Goal: Transaction & Acquisition: Book appointment/travel/reservation

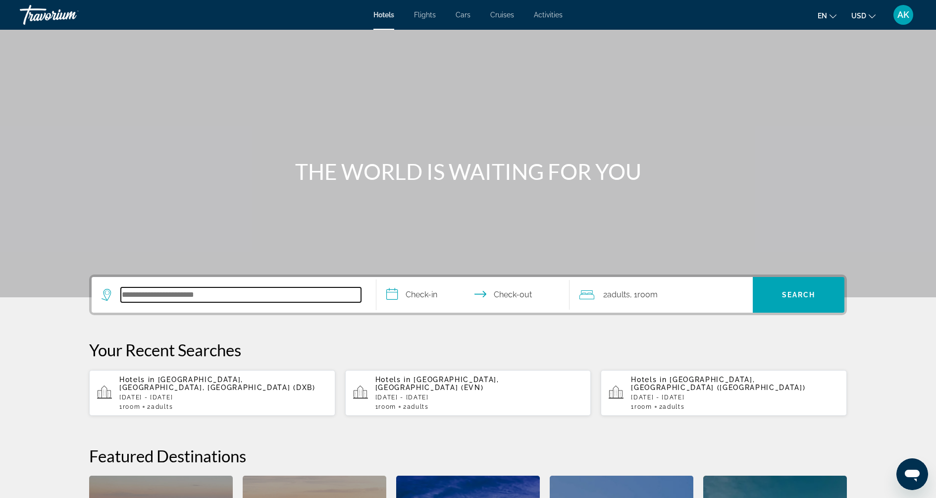
click at [147, 295] on input "Search hotel destination" at bounding box center [241, 294] width 240 height 15
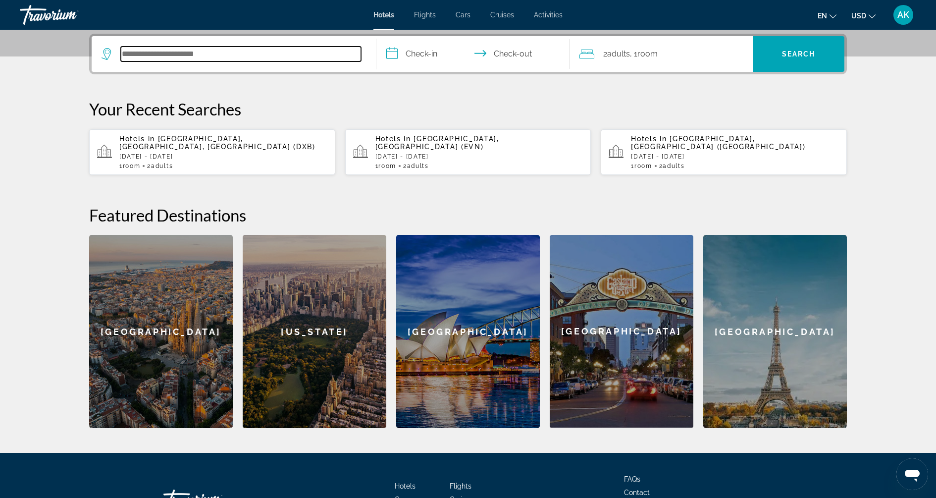
scroll to position [242, 0]
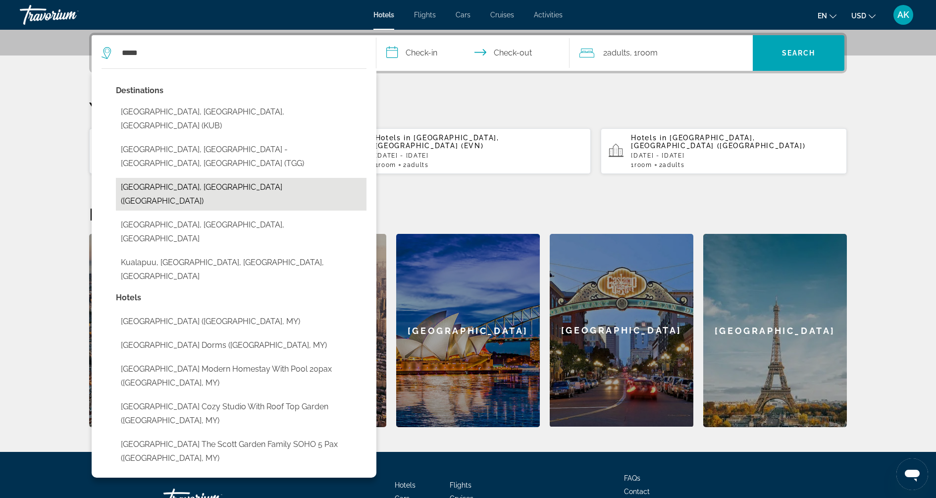
click at [162, 178] on button "[GEOGRAPHIC_DATA], [GEOGRAPHIC_DATA] ([GEOGRAPHIC_DATA])" at bounding box center [241, 194] width 251 height 33
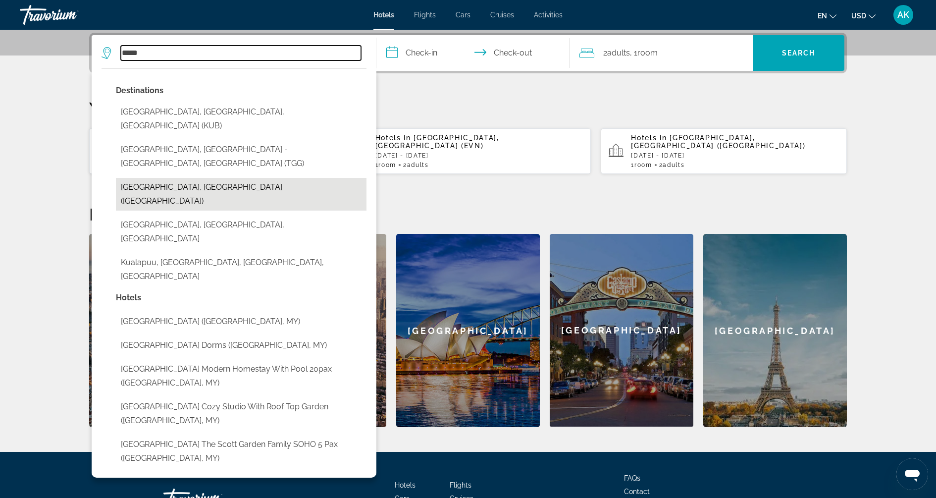
type input "**********"
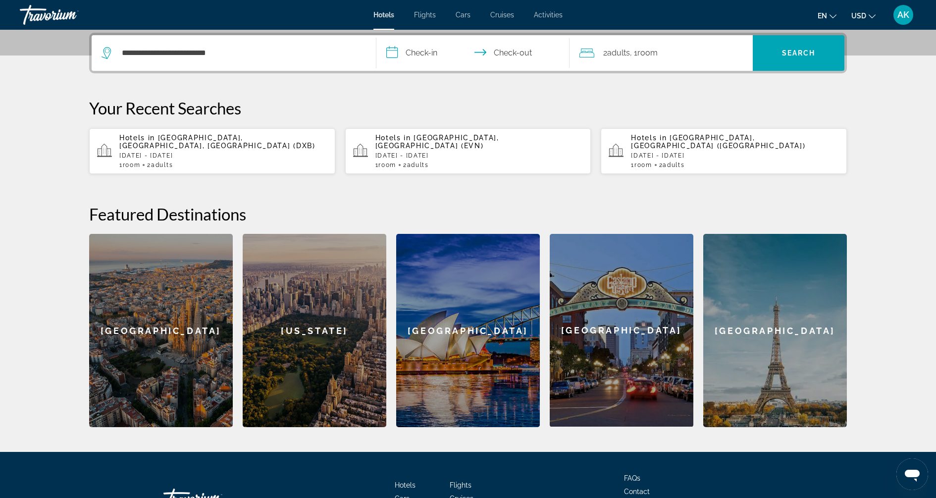
click at [431, 52] on input "**********" at bounding box center [474, 54] width 197 height 39
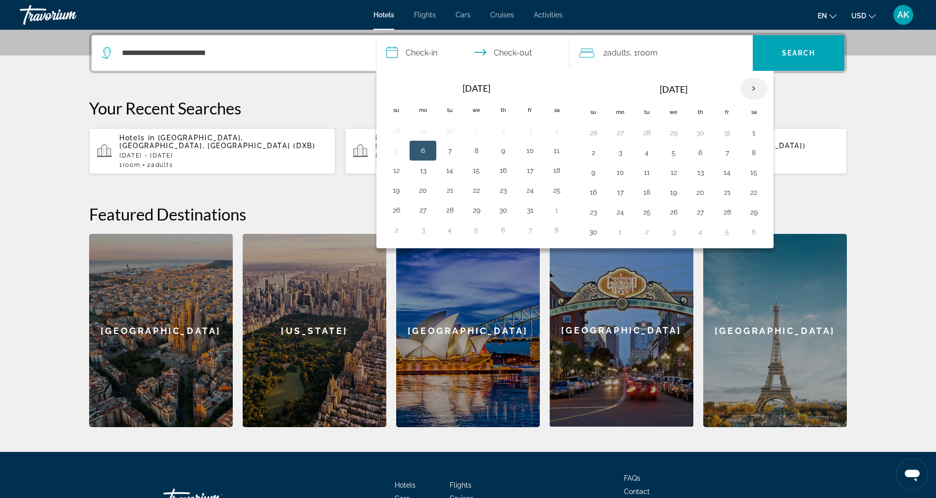
click at [744, 91] on th "Next month" at bounding box center [753, 89] width 27 height 22
click at [590, 208] on button "25" at bounding box center [593, 212] width 16 height 14
click at [692, 205] on button "29" at bounding box center [700, 212] width 16 height 14
type input "**********"
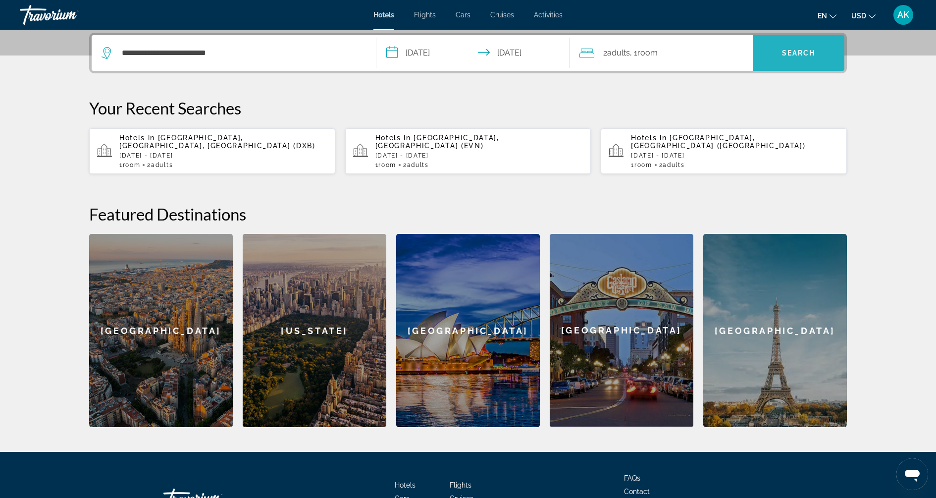
click at [806, 45] on span "Search" at bounding box center [799, 53] width 92 height 24
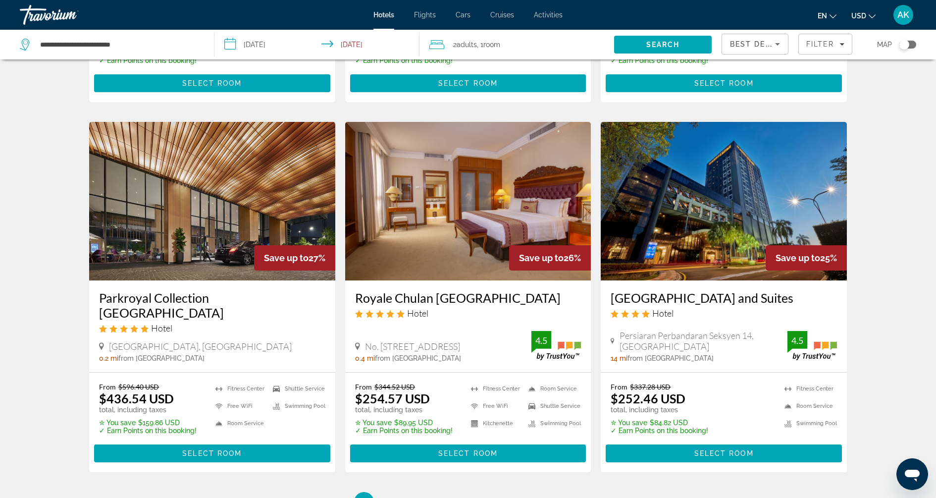
scroll to position [1105, 0]
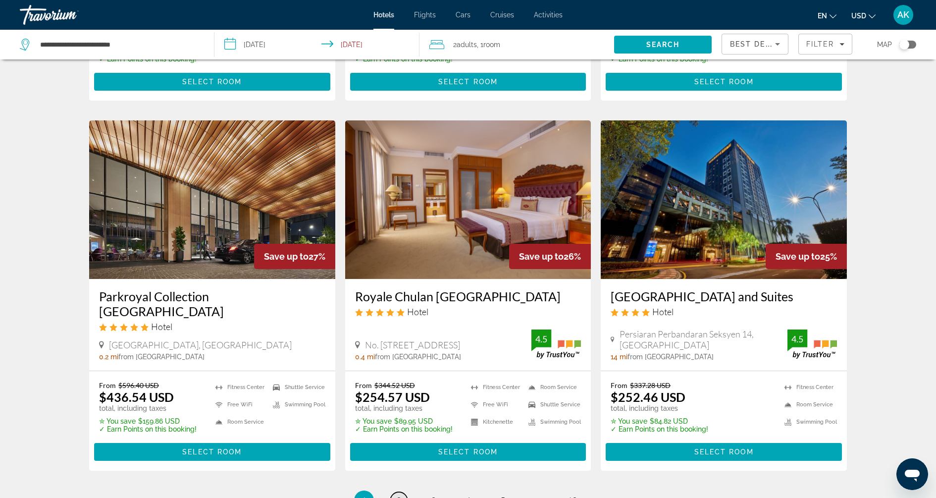
click at [399, 495] on span "2" at bounding box center [398, 500] width 5 height 11
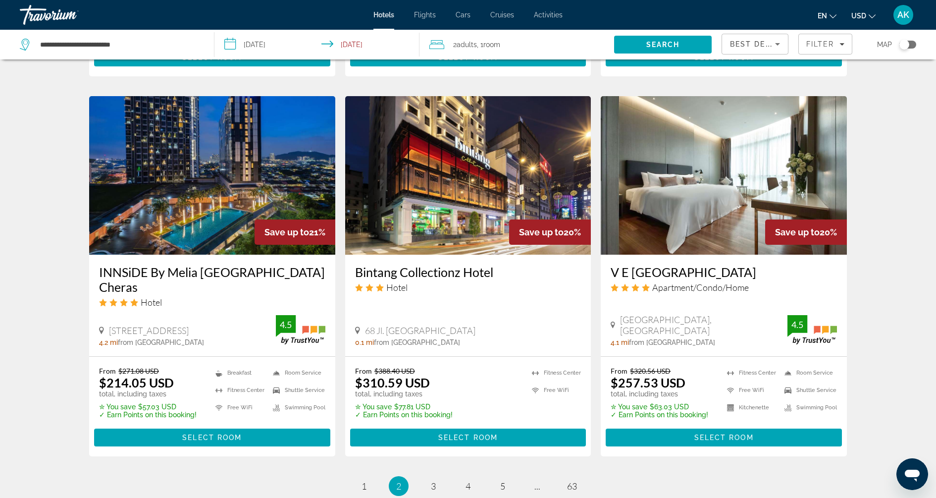
scroll to position [1125, 0]
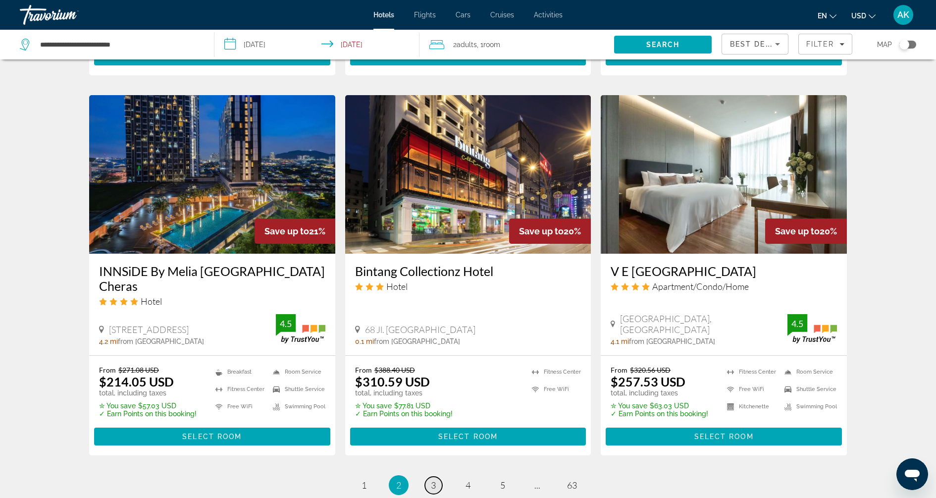
click at [433, 479] on span "3" at bounding box center [433, 484] width 5 height 11
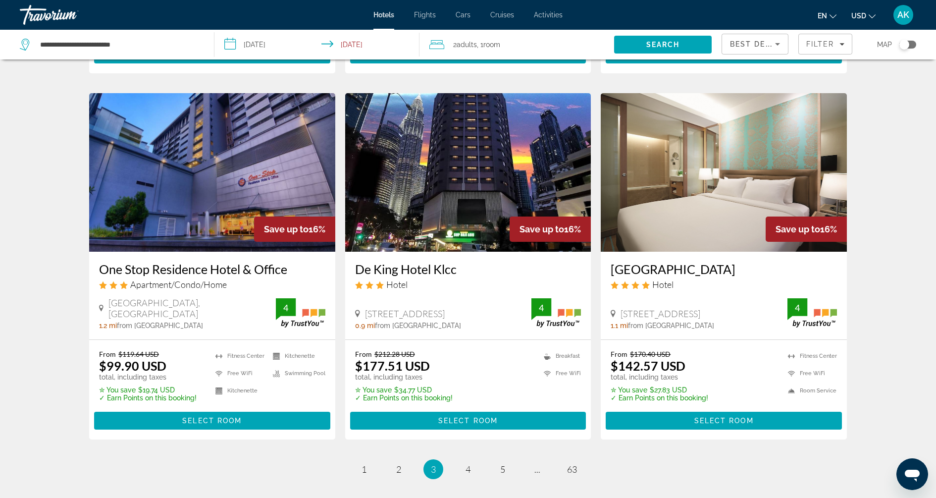
scroll to position [1150, 0]
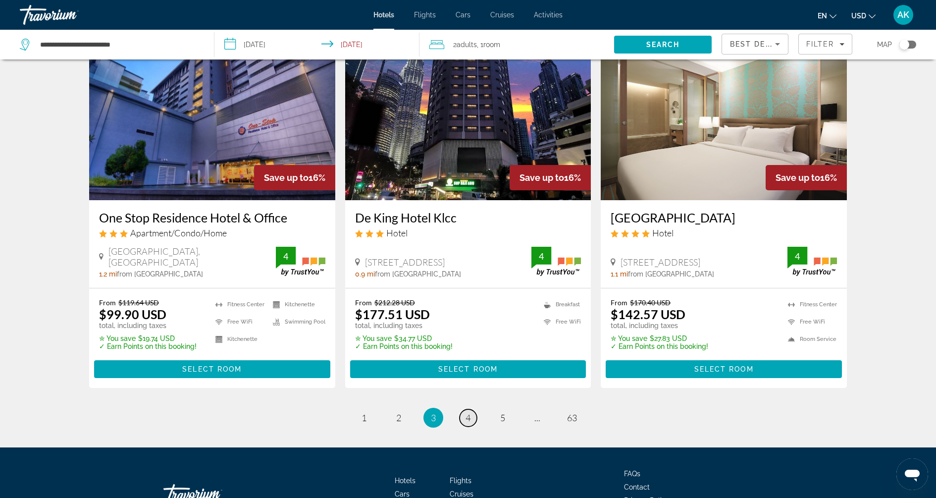
click at [468, 422] on span "4" at bounding box center [468, 417] width 5 height 11
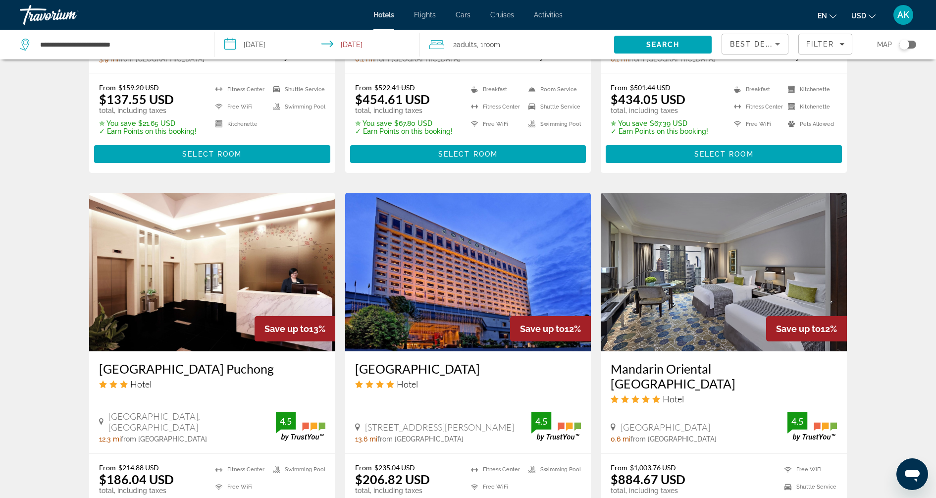
scroll to position [1110, 0]
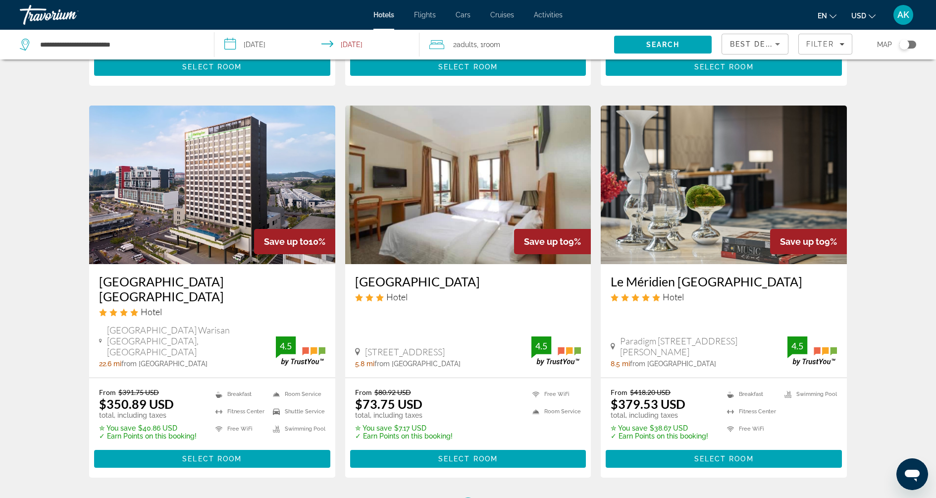
scroll to position [1234, 0]
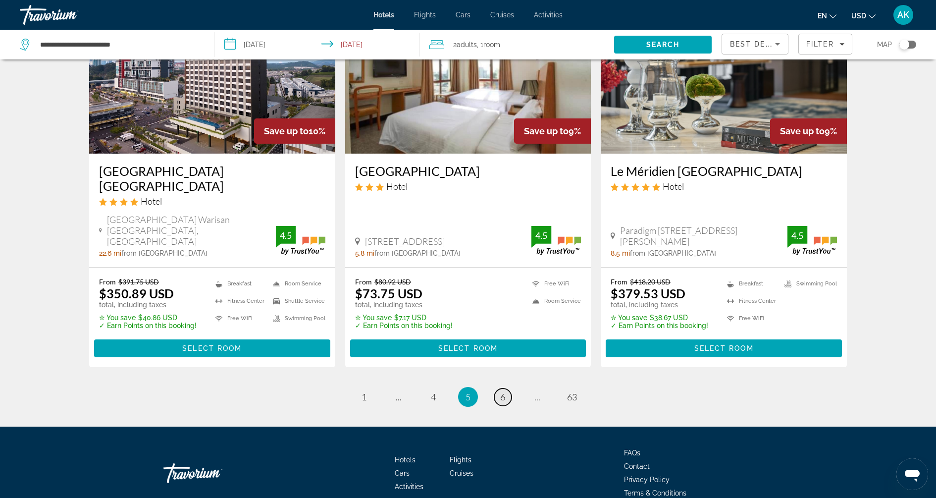
click at [503, 391] on span "6" at bounding box center [502, 396] width 5 height 11
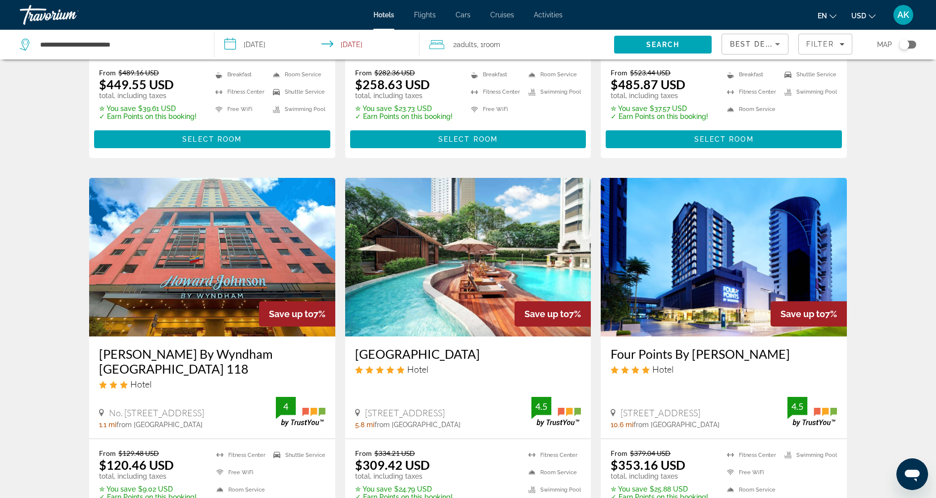
scroll to position [1253, 0]
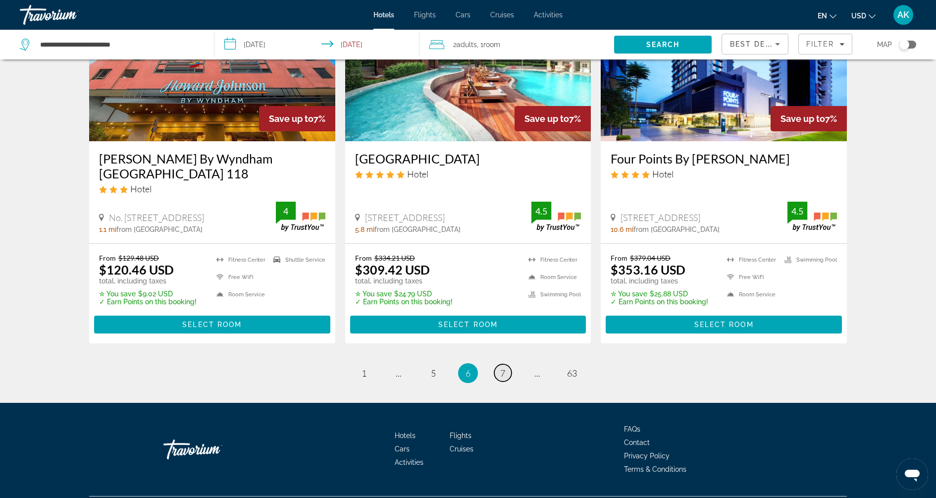
click at [503, 368] on span "7" at bounding box center [502, 373] width 5 height 11
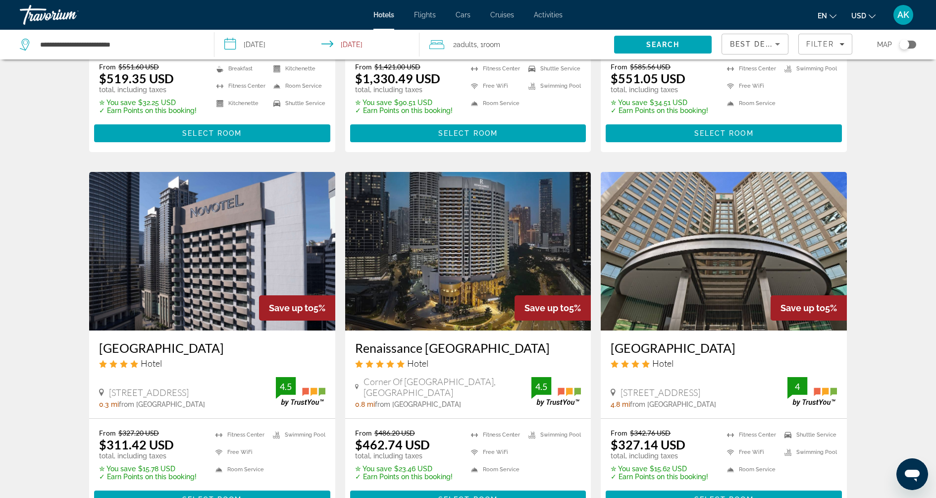
scroll to position [1260, 0]
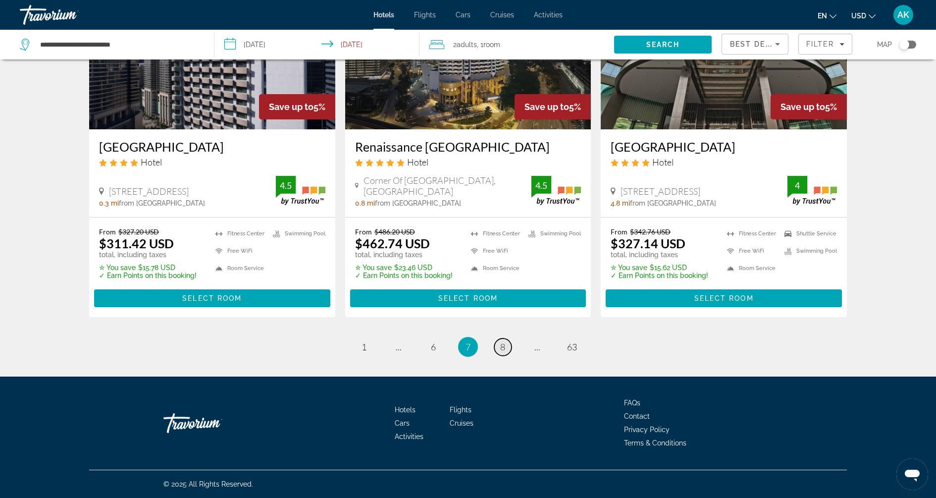
click at [506, 356] on link "page 8" at bounding box center [502, 346] width 17 height 17
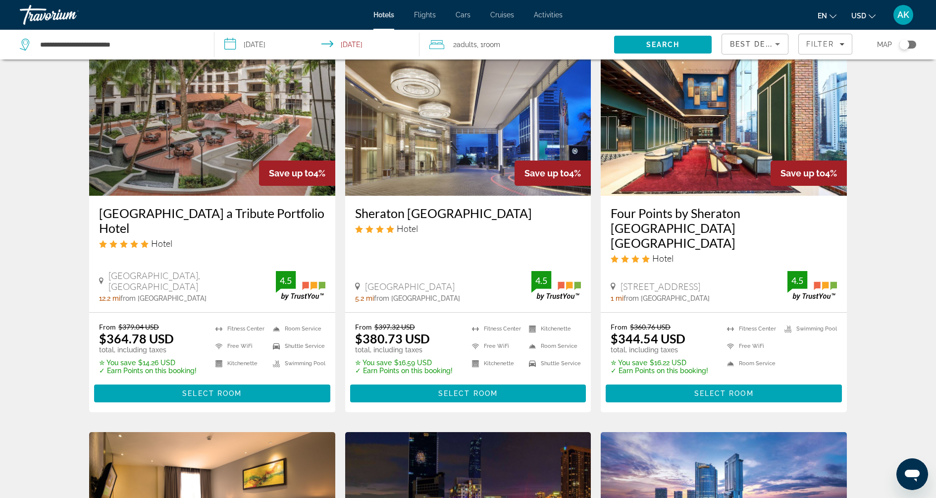
scroll to position [826, 0]
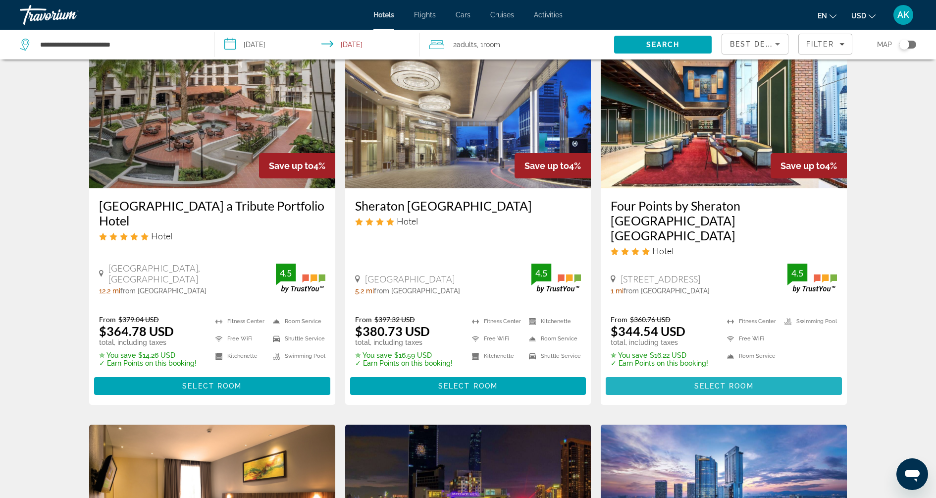
click at [718, 382] on span "Select Room" at bounding box center [723, 386] width 59 height 8
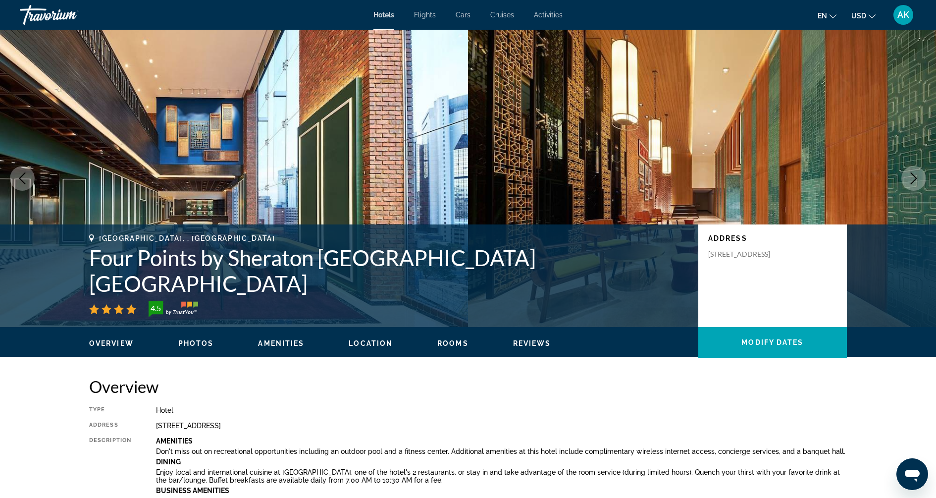
click at [912, 183] on icon "Next image" at bounding box center [914, 178] width 12 height 12
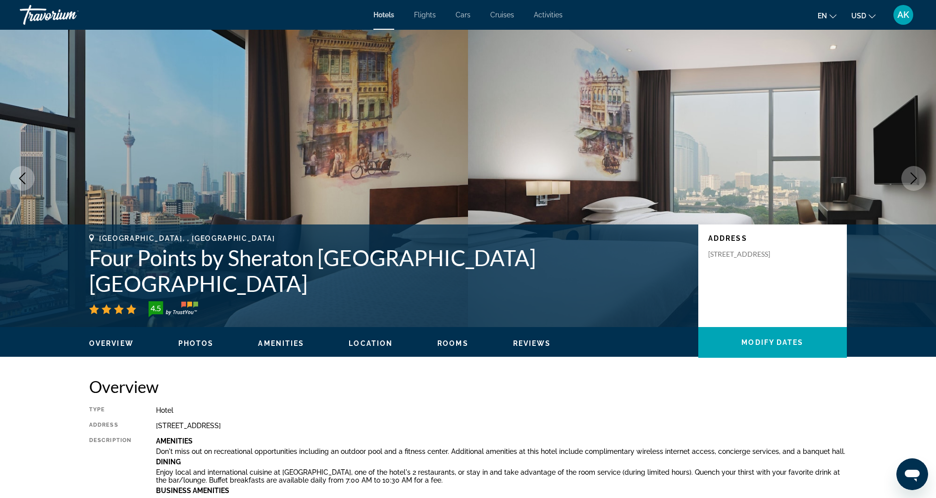
click at [912, 182] on icon "Next image" at bounding box center [914, 178] width 6 height 12
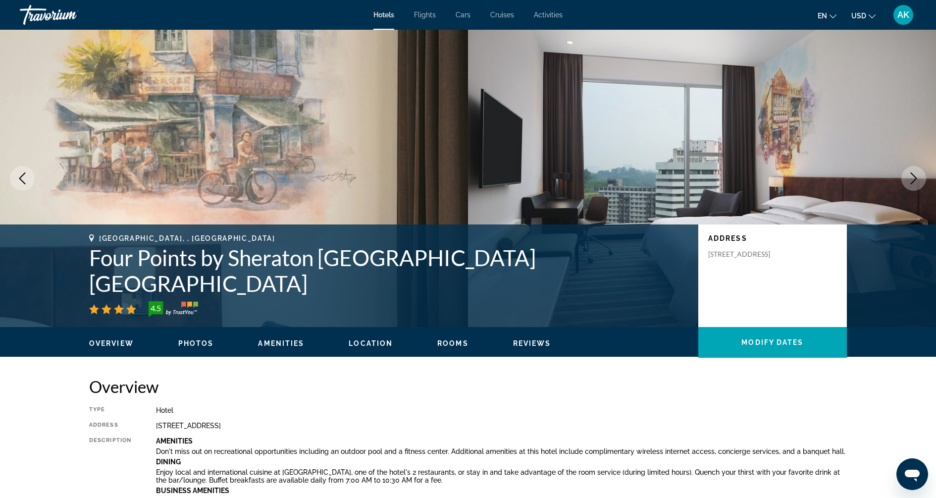
click at [906, 182] on button "Next image" at bounding box center [913, 178] width 25 height 25
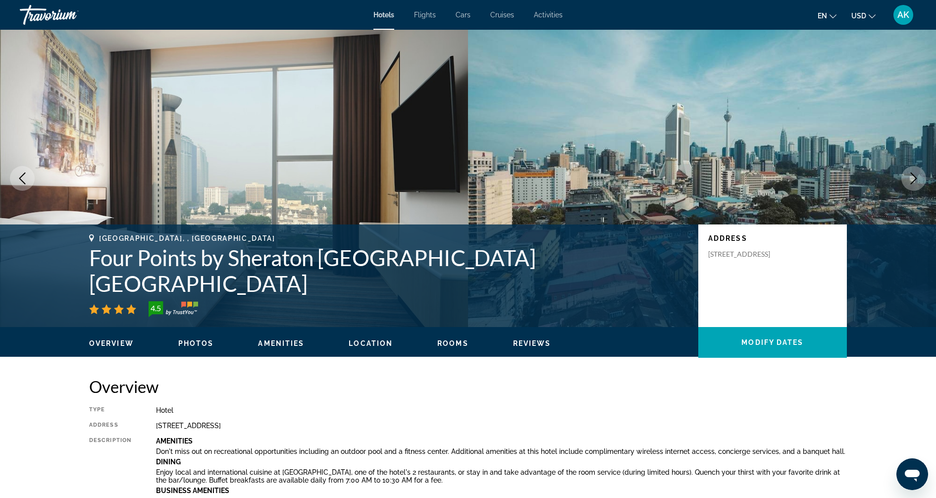
click at [914, 180] on icon "Next image" at bounding box center [914, 178] width 6 height 12
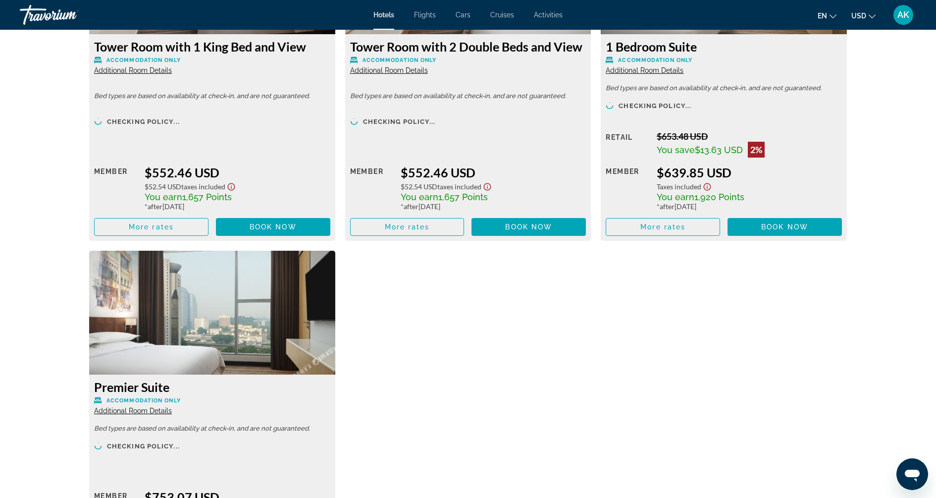
scroll to position [2524, 0]
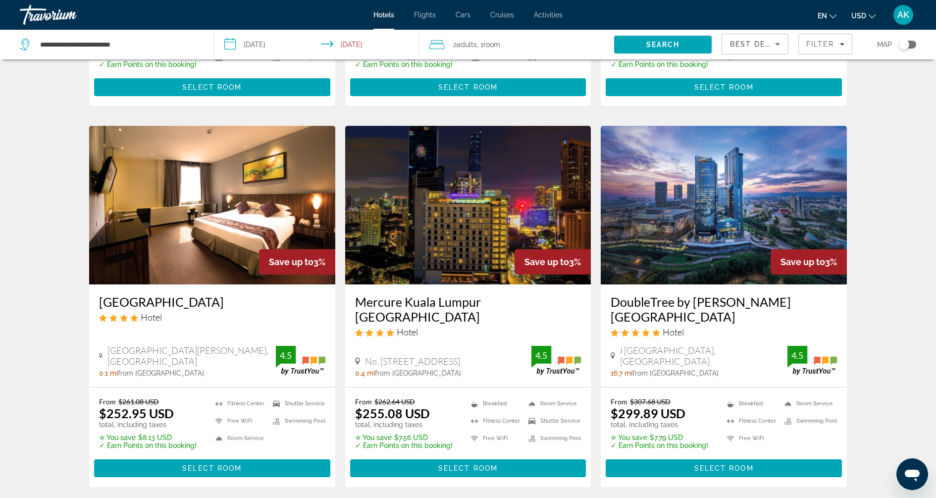
scroll to position [1235, 0]
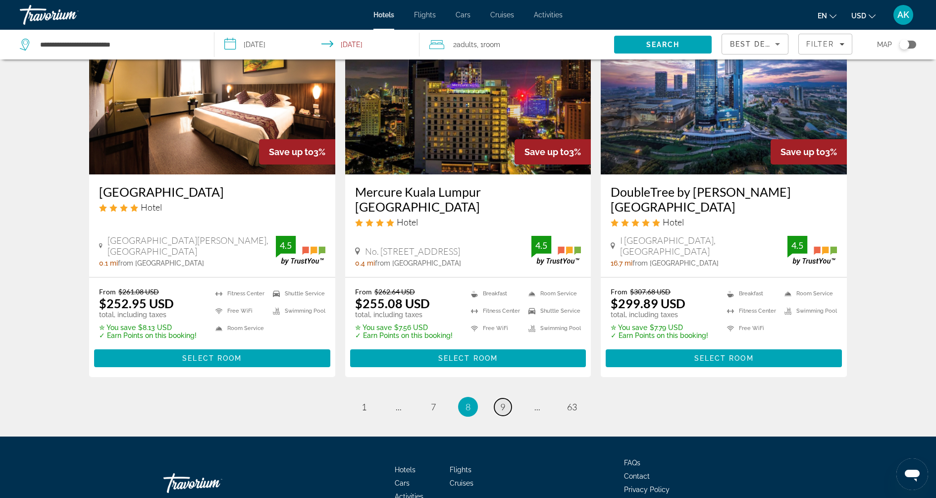
click at [500, 401] on span "9" at bounding box center [502, 406] width 5 height 11
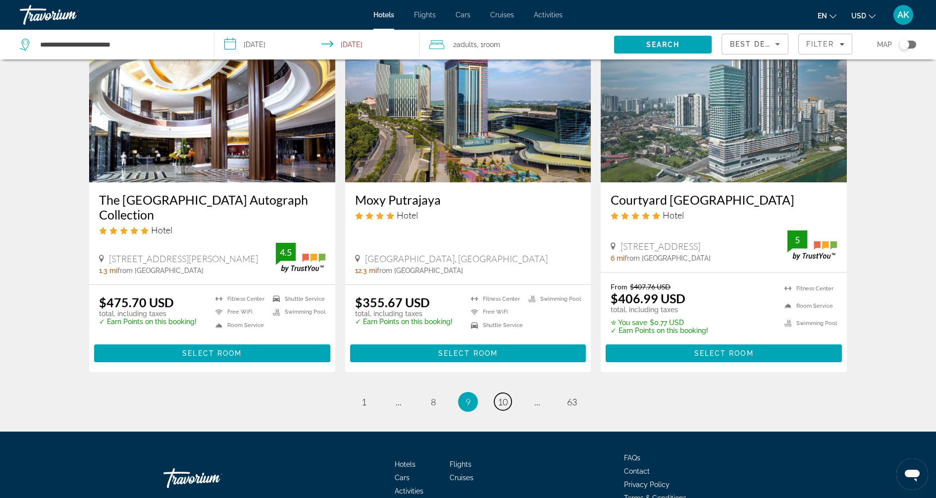
scroll to position [1265, 0]
